Goal: Task Accomplishment & Management: Manage account settings

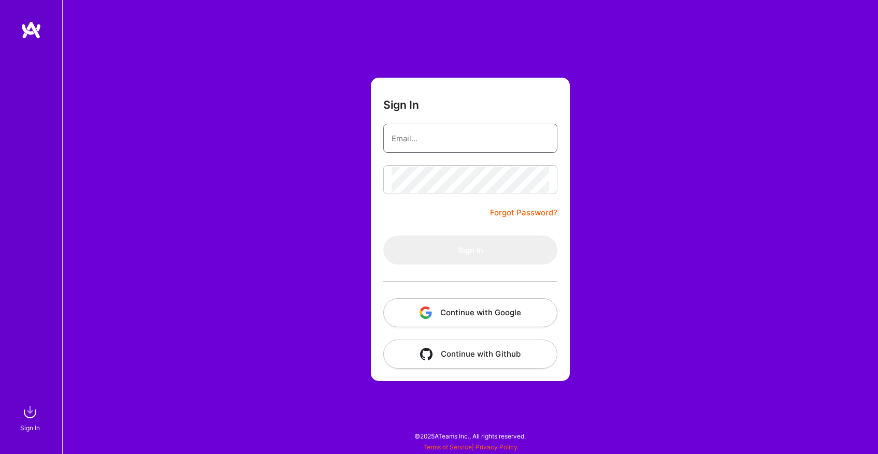
type input "[EMAIL_ADDRESS][DOMAIN_NAME]"
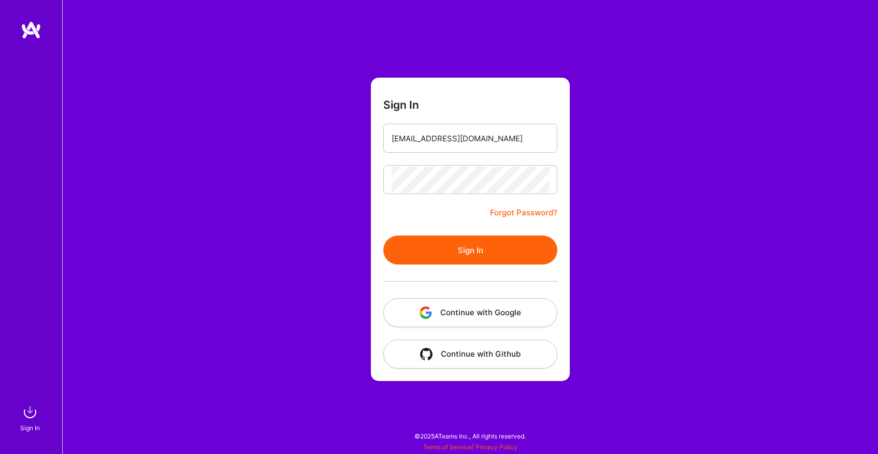
click at [415, 197] on form "Sign In [EMAIL_ADDRESS][DOMAIN_NAME] Forgot Password? Sign In Continue with Goo…" at bounding box center [470, 230] width 199 height 304
click at [484, 244] on button "Sign In" at bounding box center [470, 250] width 174 height 29
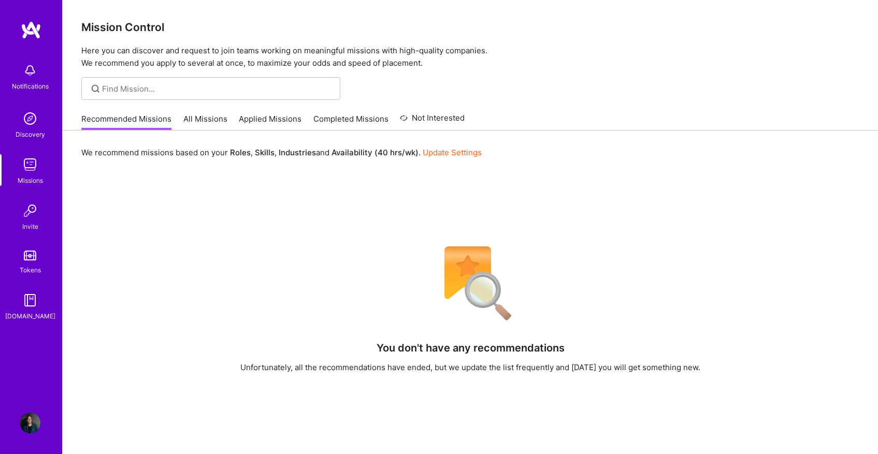
click at [675, 169] on div "We recommend missions based on your Roles , Skills , Industries and Availabilit…" at bounding box center [470, 373] width 815 height 485
